Goal: Information Seeking & Learning: Find specific fact

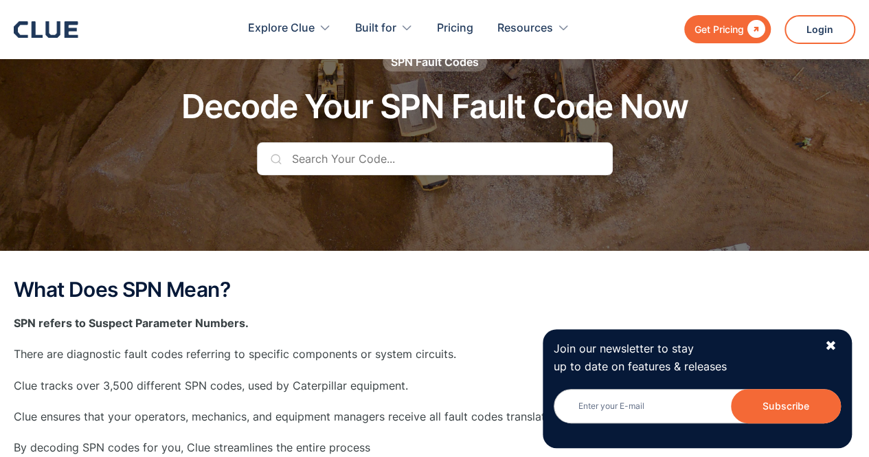
scroll to position [69, 0]
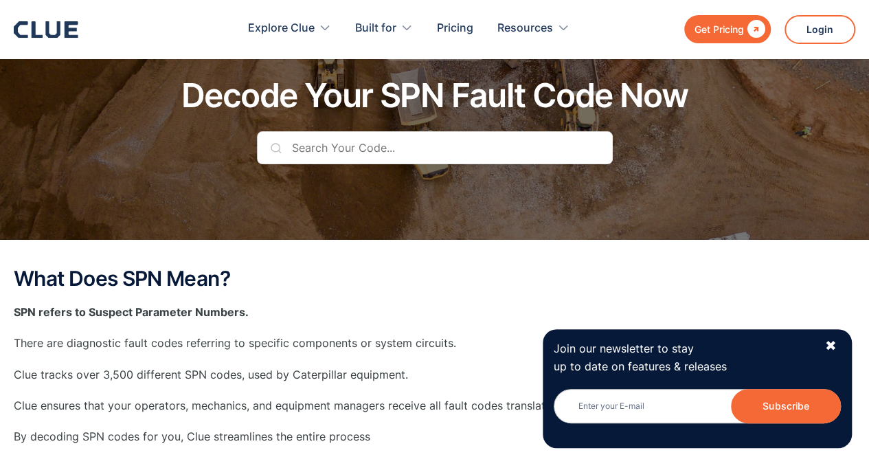
click at [301, 155] on input "text" at bounding box center [435, 147] width 356 height 33
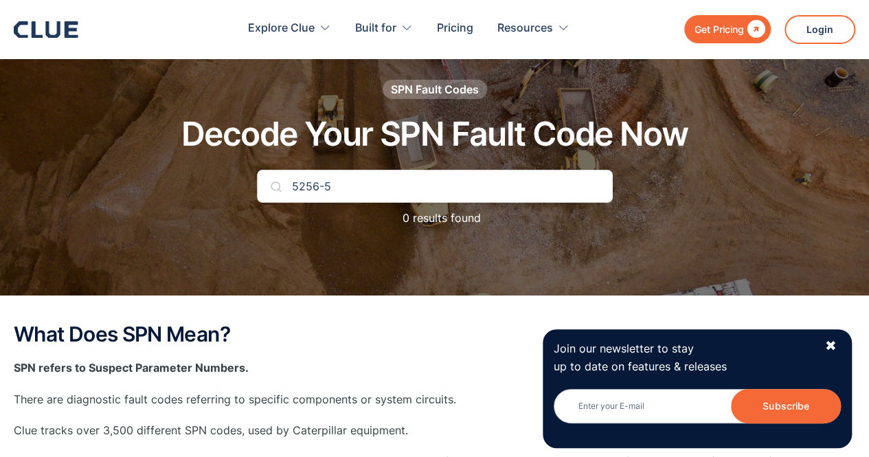
scroll to position [0, 0]
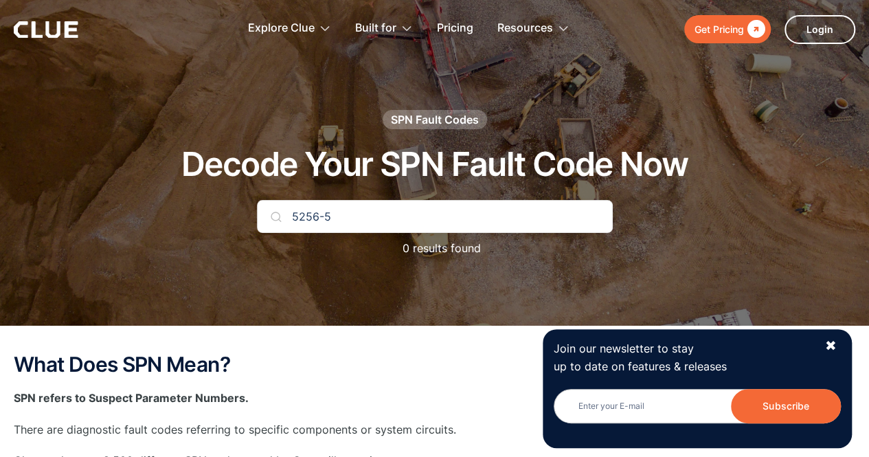
click at [448, 225] on input "5256-5" at bounding box center [435, 216] width 356 height 33
click at [457, 119] on div "SPN Fault Codes" at bounding box center [435, 119] width 88 height 15
click at [457, 122] on div "SPN Fault Codes" at bounding box center [435, 119] width 88 height 15
click at [362, 207] on input "5256-0" at bounding box center [435, 216] width 356 height 33
type input "525"
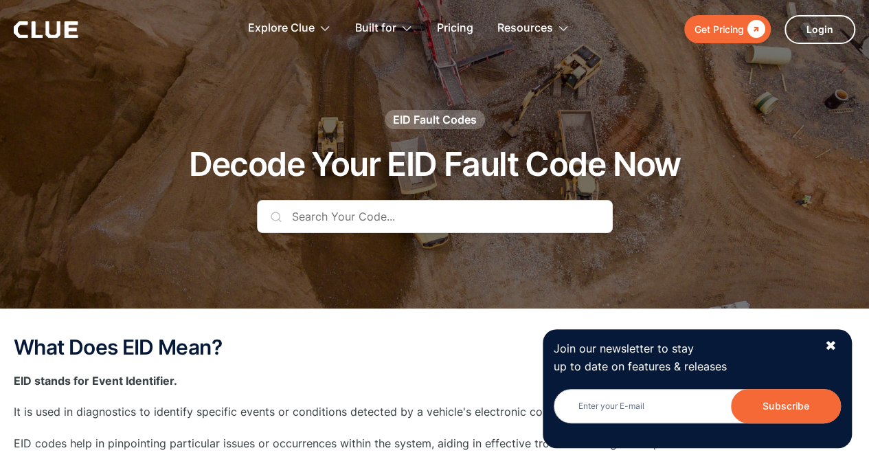
click at [337, 215] on input "text" at bounding box center [435, 216] width 356 height 33
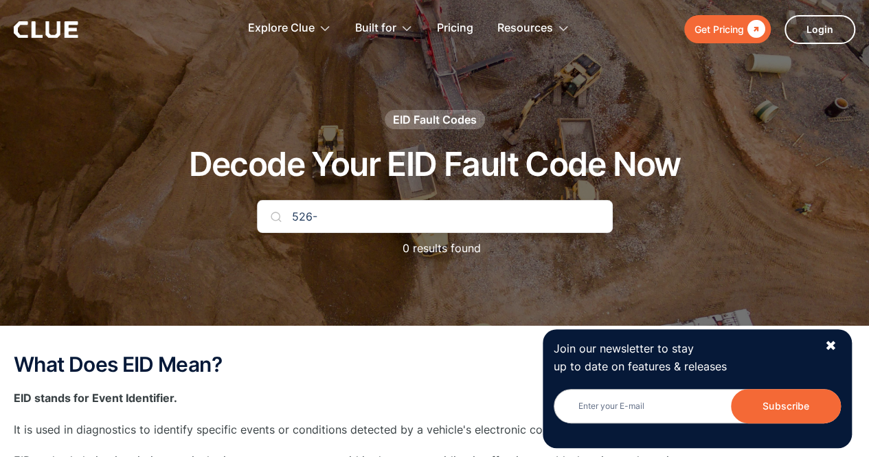
type input "526"
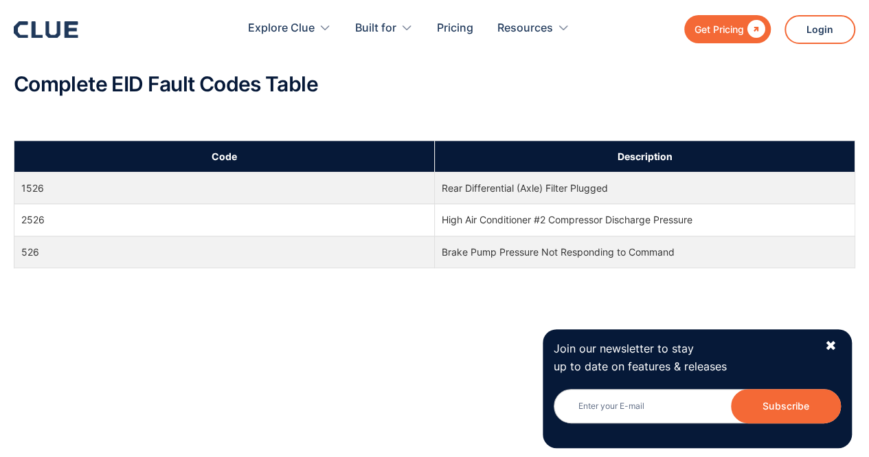
scroll to position [550, 0]
